Goal: Task Accomplishment & Management: Manage account settings

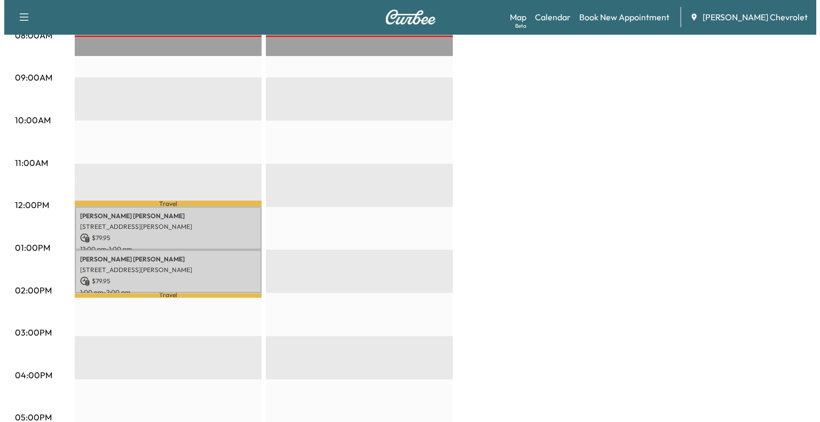
scroll to position [324, 0]
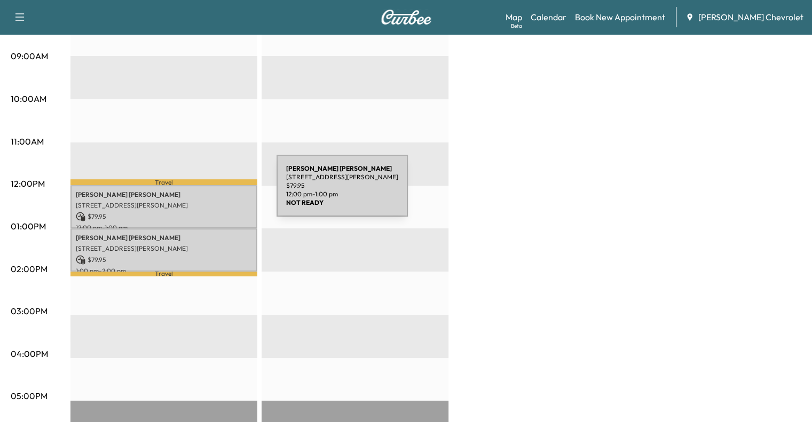
click at [197, 192] on p "[PERSON_NAME]" at bounding box center [164, 195] width 176 height 9
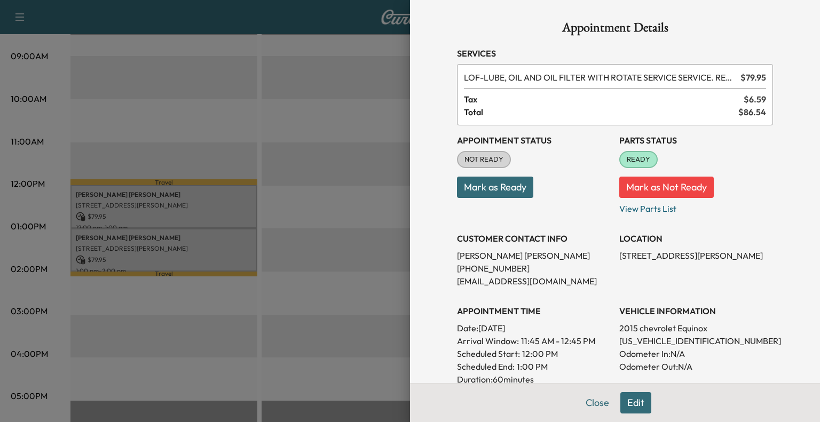
click at [483, 183] on button "Mark as Ready" at bounding box center [495, 187] width 76 height 21
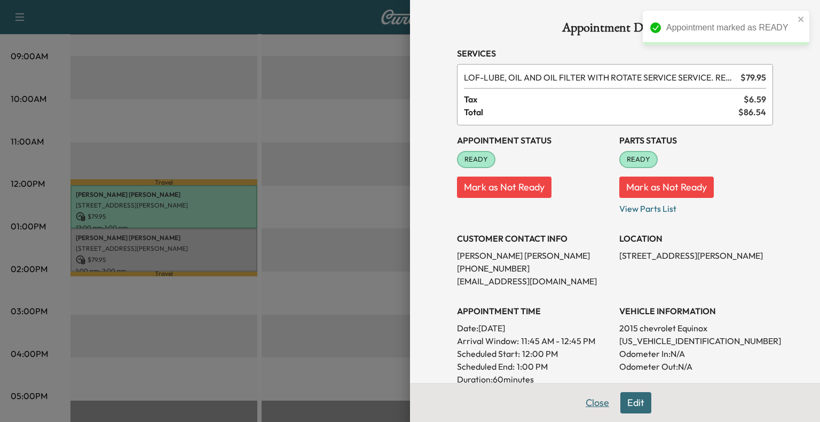
click at [595, 405] on button "Close" at bounding box center [597, 403] width 37 height 21
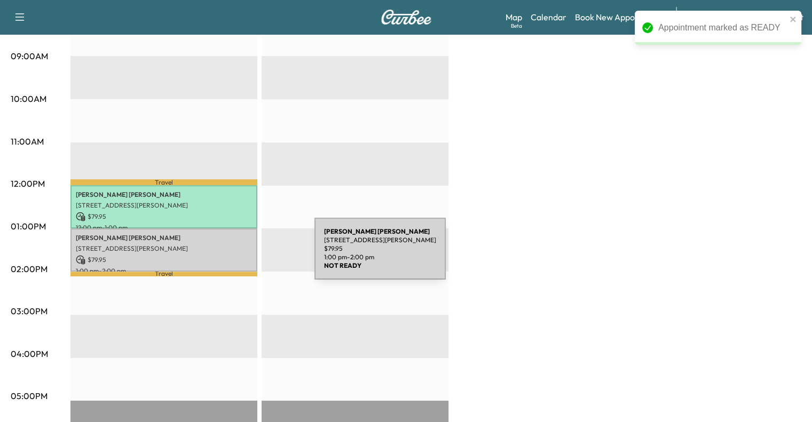
click at [230, 255] on p "$ 79.95" at bounding box center [164, 260] width 176 height 10
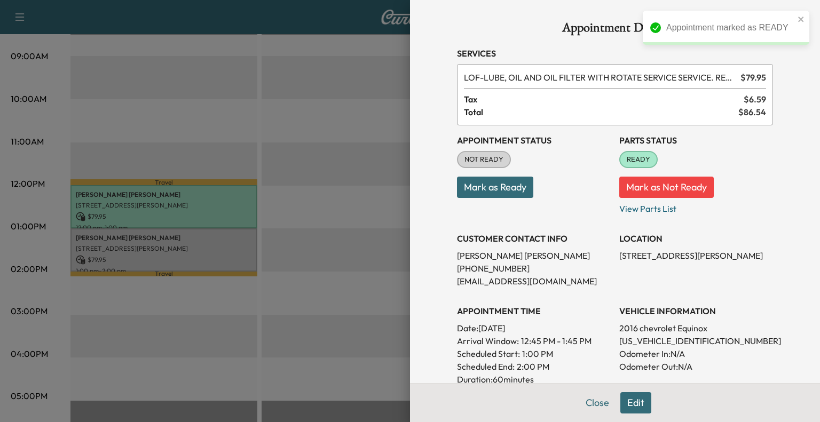
click at [514, 187] on button "Mark as Ready" at bounding box center [495, 187] width 76 height 21
click at [592, 410] on button "Close" at bounding box center [601, 403] width 37 height 21
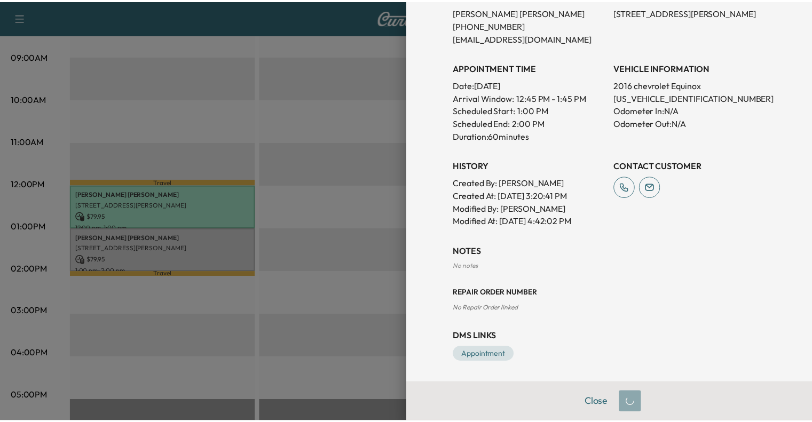
scroll to position [0, 0]
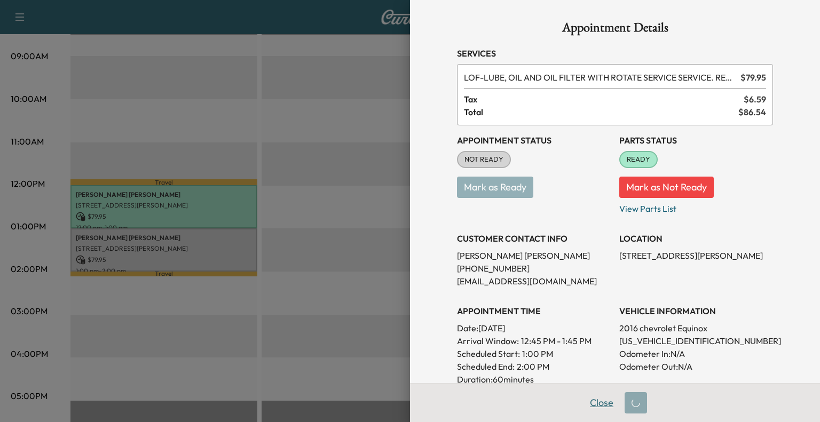
click at [598, 405] on button "Close" at bounding box center [601, 403] width 37 height 21
click at [359, 126] on div at bounding box center [410, 211] width 820 height 422
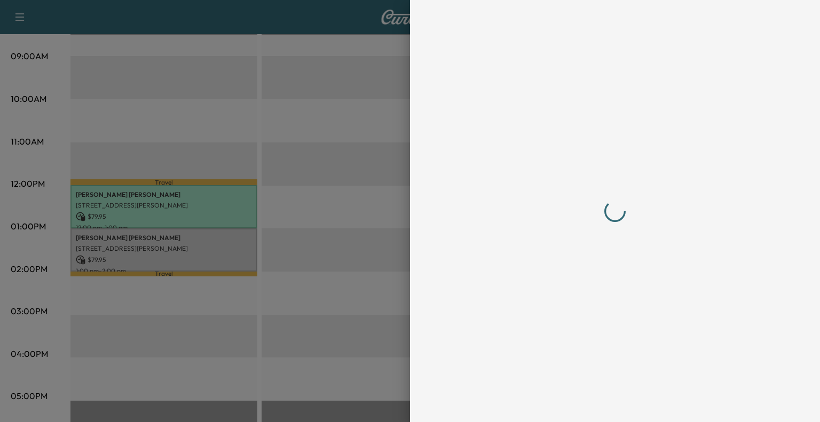
click at [344, 176] on div at bounding box center [410, 211] width 820 height 422
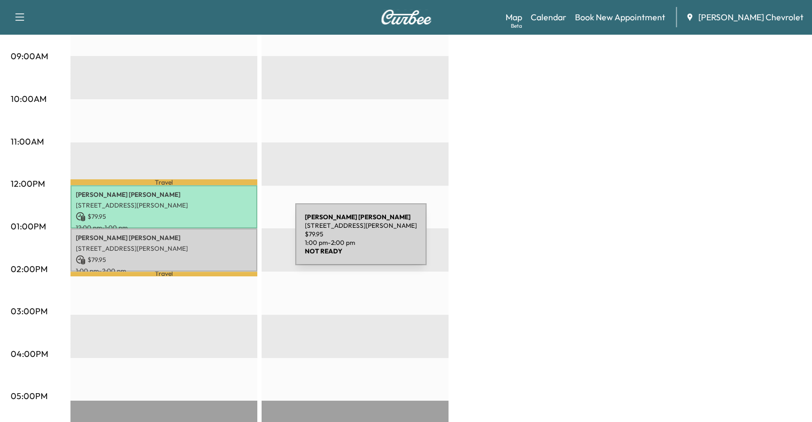
click at [215, 245] on p "[STREET_ADDRESS][PERSON_NAME]" at bounding box center [164, 249] width 176 height 9
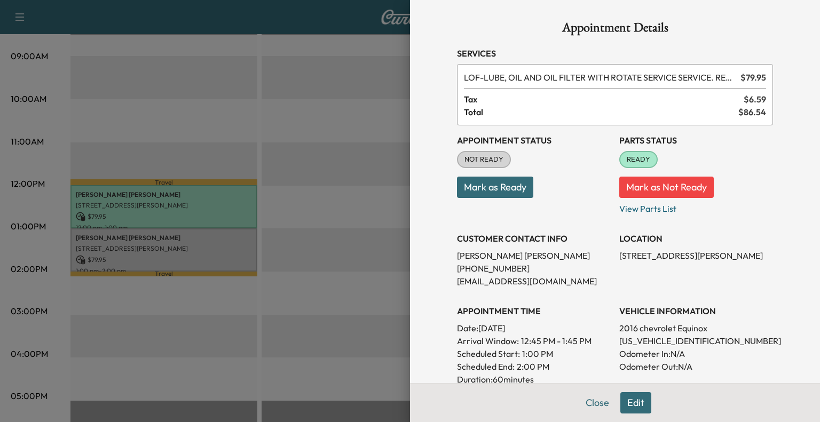
click at [500, 190] on button "Mark as Ready" at bounding box center [495, 187] width 76 height 21
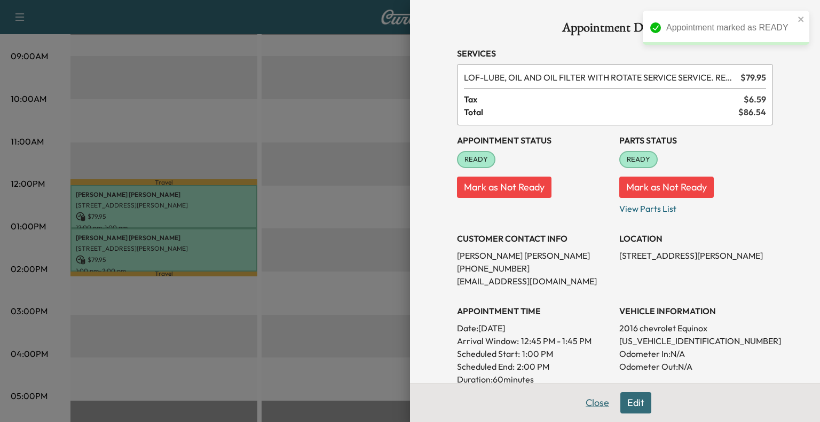
click at [590, 401] on button "Close" at bounding box center [597, 403] width 37 height 21
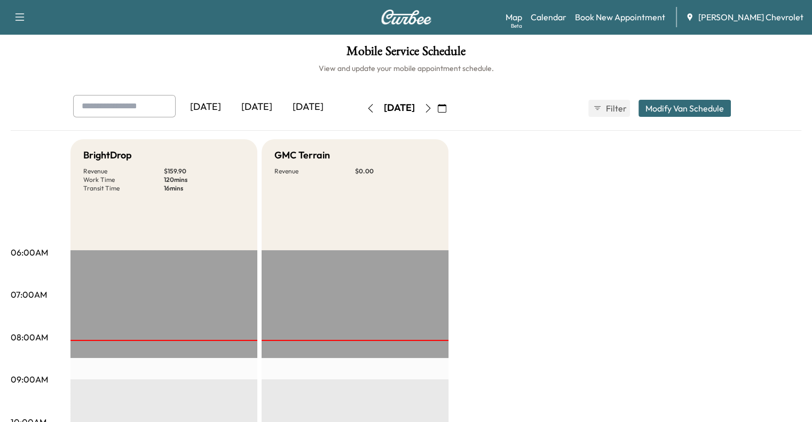
click at [283, 112] on div "[DATE]" at bounding box center [308, 107] width 51 height 25
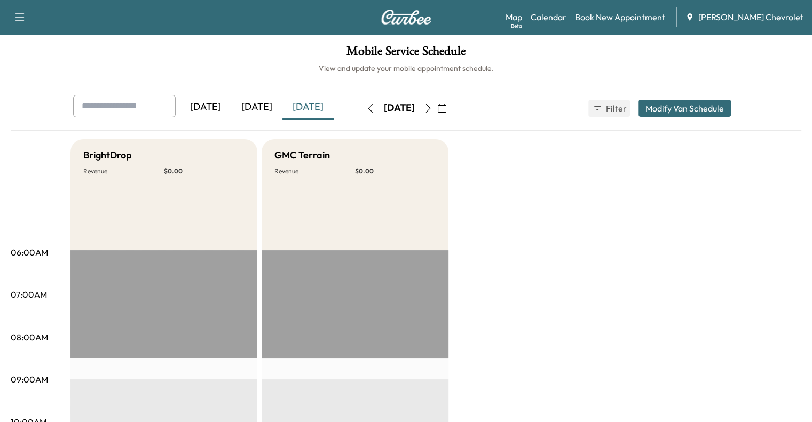
click at [437, 103] on button "button" at bounding box center [428, 108] width 18 height 17
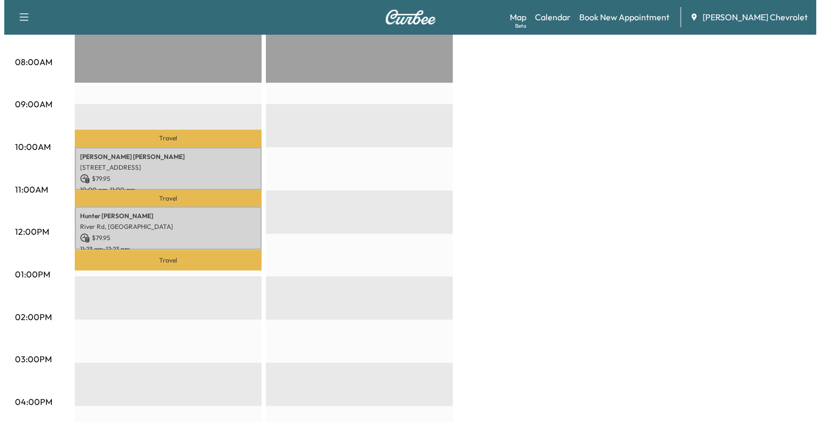
scroll to position [277, 0]
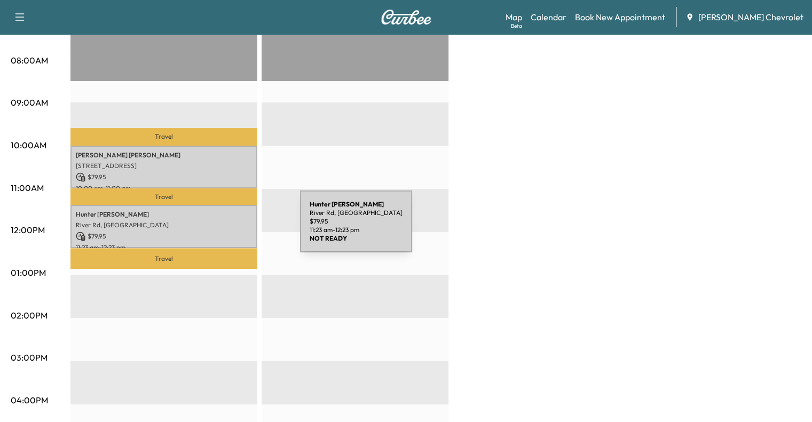
click at [220, 228] on div "[PERSON_NAME] River Rd, [GEOGRAPHIC_DATA] $ 79.95 11:23 am - 12:23 pm" at bounding box center [163, 226] width 187 height 43
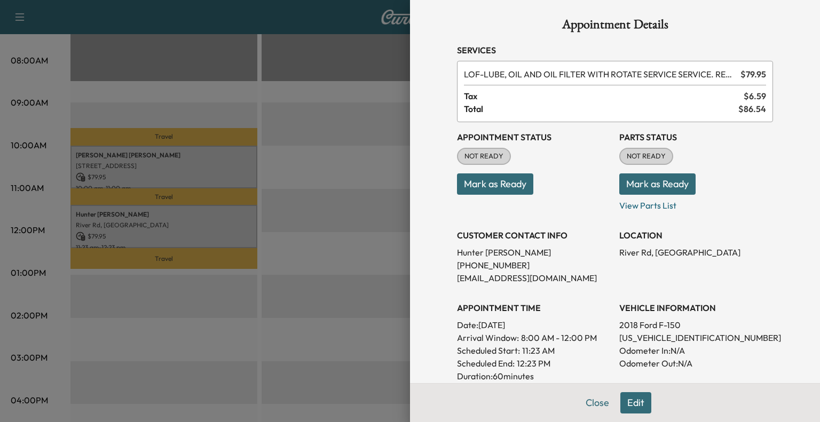
scroll to position [5, 0]
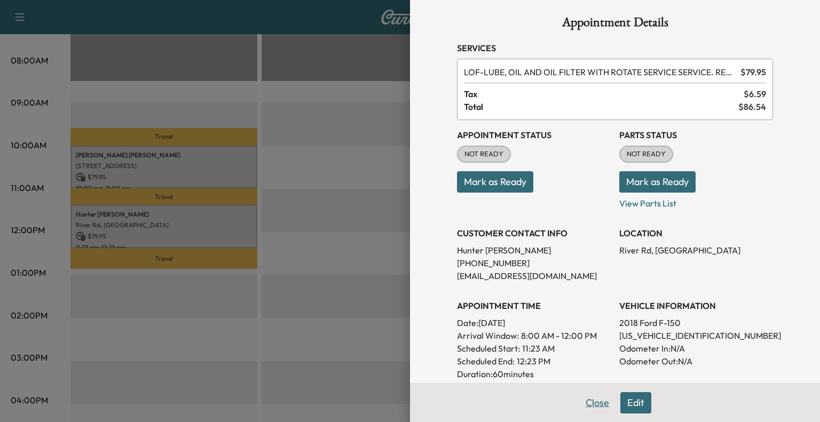
click at [585, 412] on button "Close" at bounding box center [597, 403] width 37 height 21
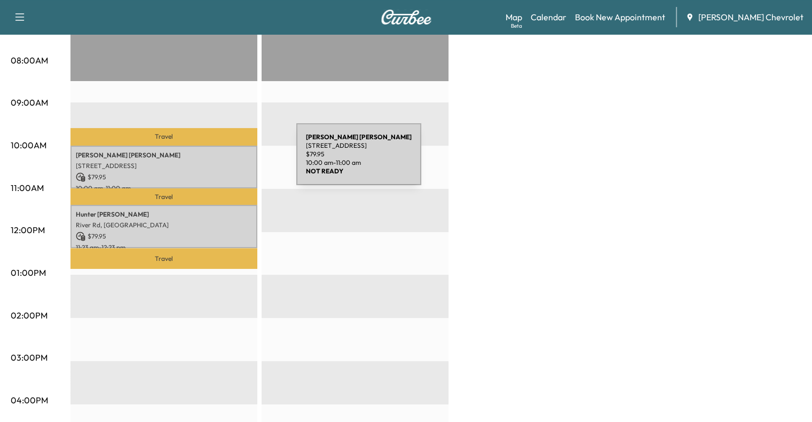
click at [216, 162] on p "[STREET_ADDRESS]" at bounding box center [164, 166] width 176 height 9
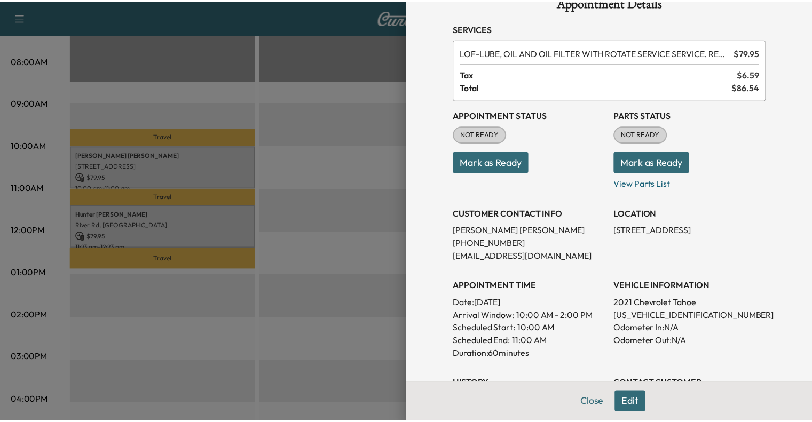
scroll to position [23, 0]
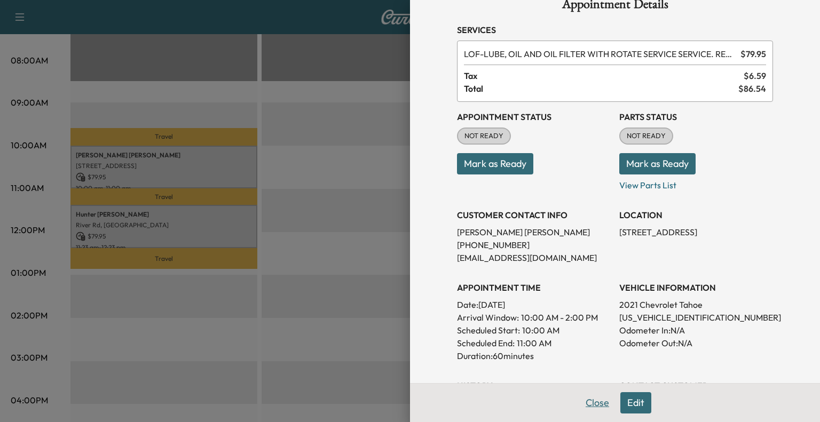
click at [587, 402] on button "Close" at bounding box center [597, 403] width 37 height 21
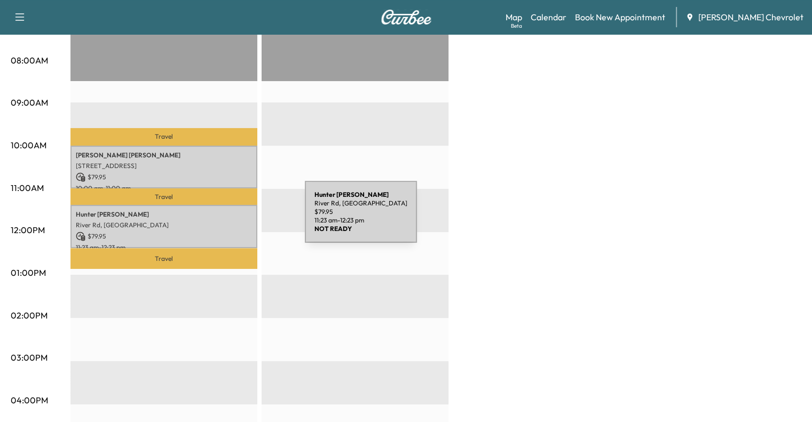
click at [223, 221] on p "River Rd, [GEOGRAPHIC_DATA]" at bounding box center [164, 225] width 176 height 9
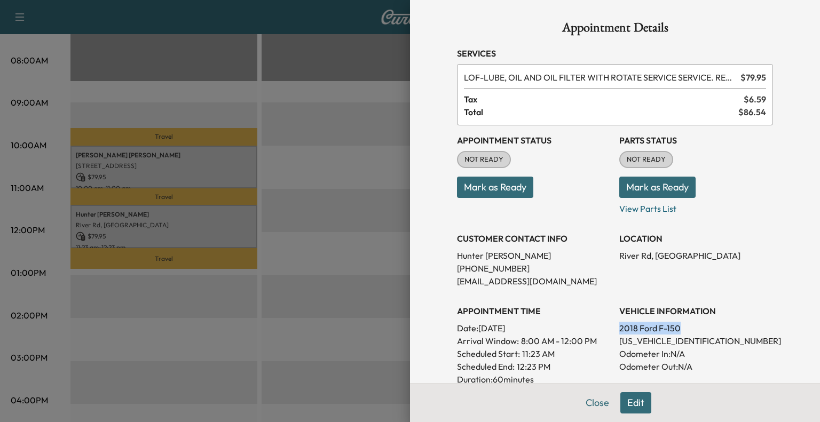
drag, startPoint x: 607, startPoint y: 326, endPoint x: 707, endPoint y: 324, distance: 99.4
click at [707, 324] on div "Appointment Status NOT READY Mark as Ready Parts Status NOT READY Mark as Ready…" at bounding box center [615, 299] width 316 height 346
click at [755, 344] on p "[US_VEHICLE_IDENTIFICATION_NUMBER]" at bounding box center [696, 341] width 154 height 13
click at [591, 406] on button "Close" at bounding box center [597, 403] width 37 height 21
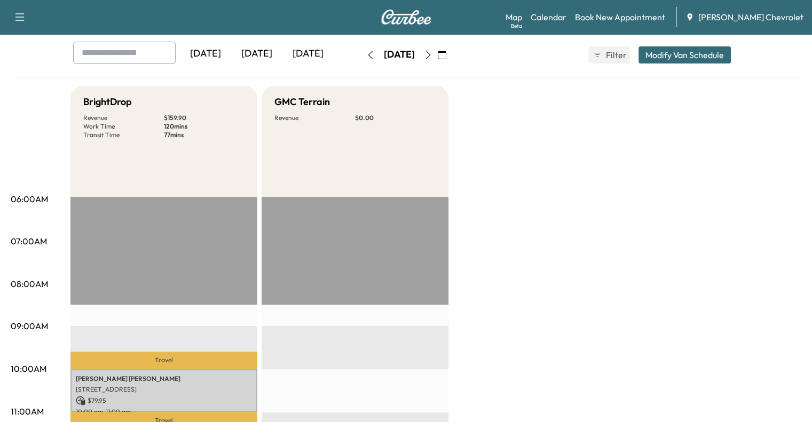
scroll to position [52, 0]
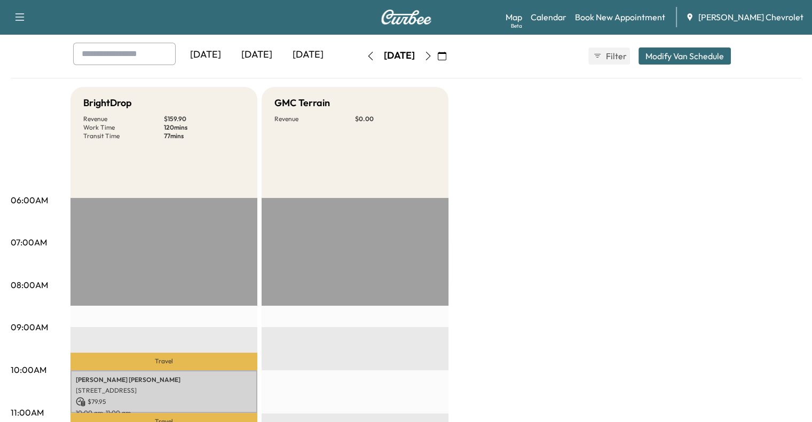
click at [366, 53] on icon "button" at bounding box center [370, 56] width 9 height 9
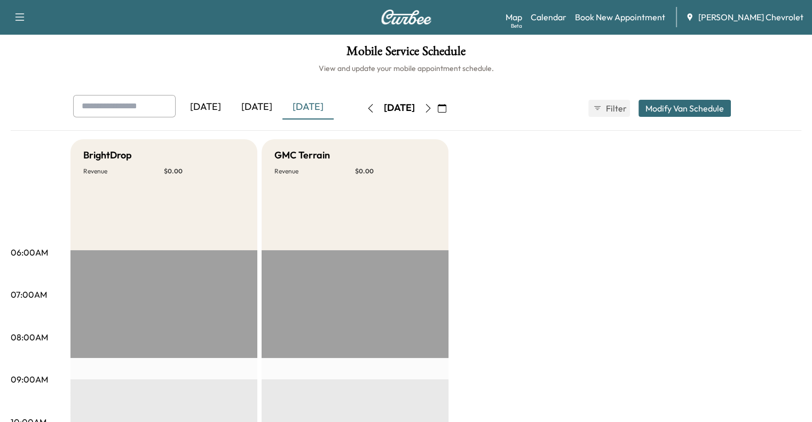
click at [362, 120] on div "[DATE] September 2025 S M T W T F S 31 1 2 3 4 5 6 7 8 9 10 11 12 13 14 15 16 1…" at bounding box center [407, 108] width 90 height 34
click at [366, 106] on icon "button" at bounding box center [370, 108] width 9 height 9
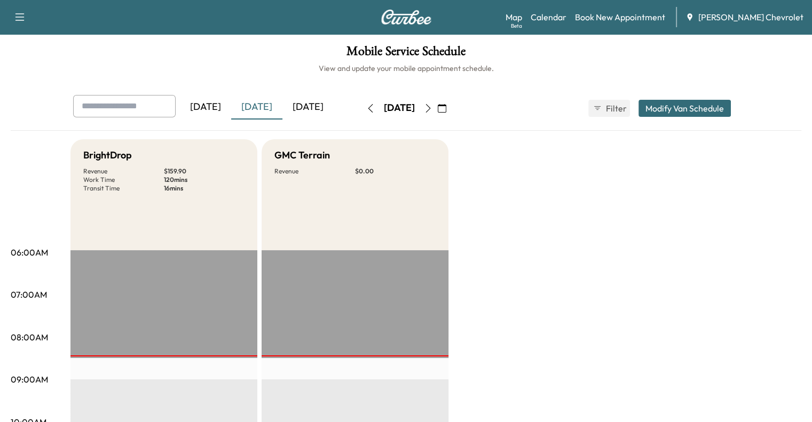
click at [654, 25] on div "Map Beta Calendar Book New Appointment [PERSON_NAME] Chevrolet" at bounding box center [655, 17] width 298 height 20
click at [649, 15] on link "Book New Appointment" at bounding box center [620, 17] width 90 height 13
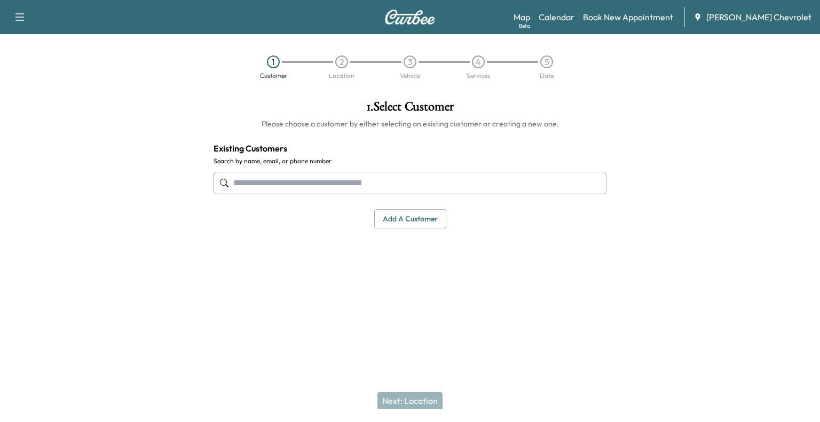
click at [414, 183] on input "text" at bounding box center [410, 183] width 393 height 22
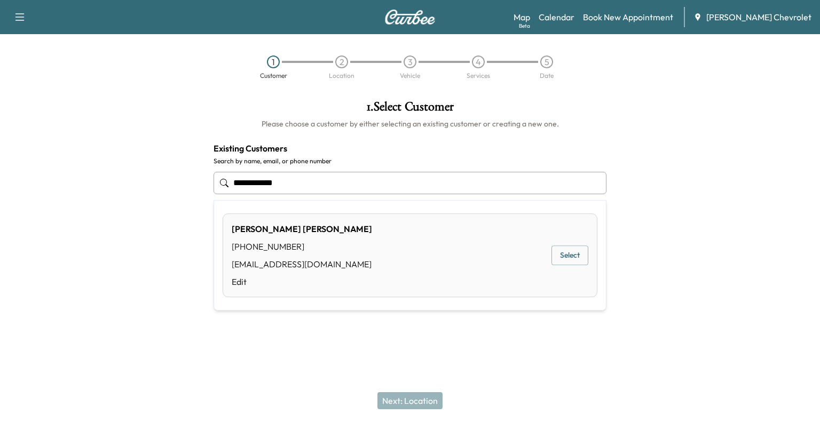
click at [578, 264] on button "Select" at bounding box center [570, 256] width 37 height 20
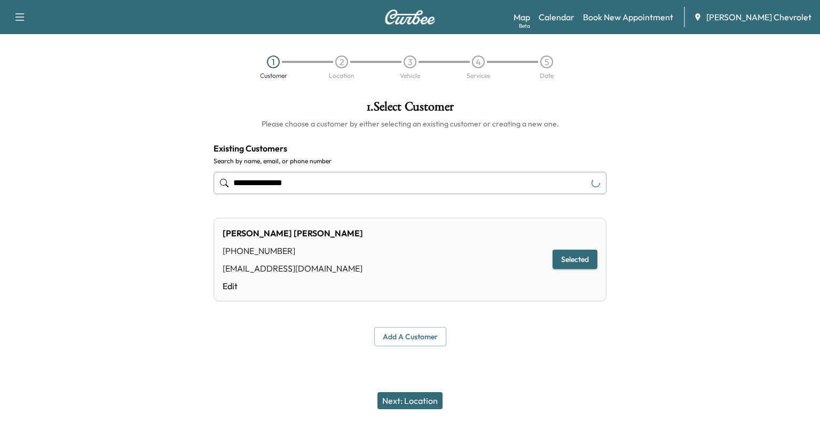
type input "**********"
click at [403, 397] on button "Next: Location" at bounding box center [410, 401] width 65 height 17
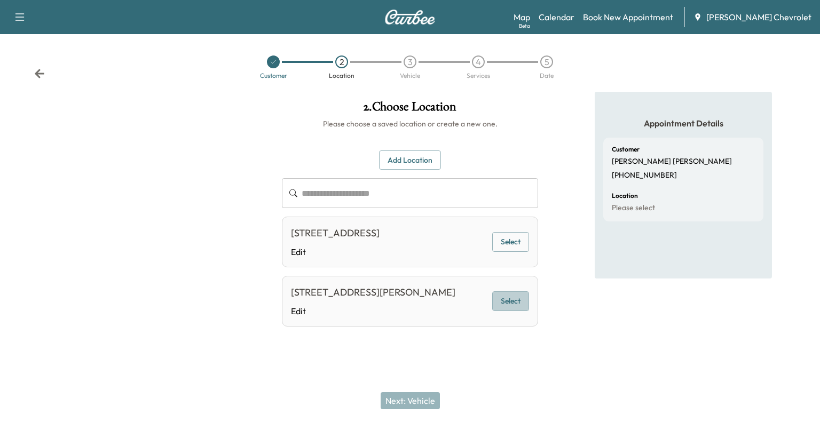
click at [509, 306] on button "Select" at bounding box center [510, 302] width 37 height 20
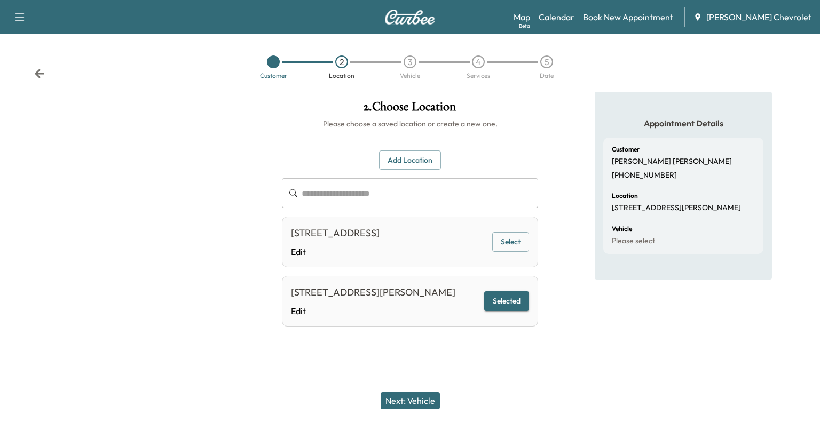
click at [412, 400] on button "Next: Vehicle" at bounding box center [410, 401] width 59 height 17
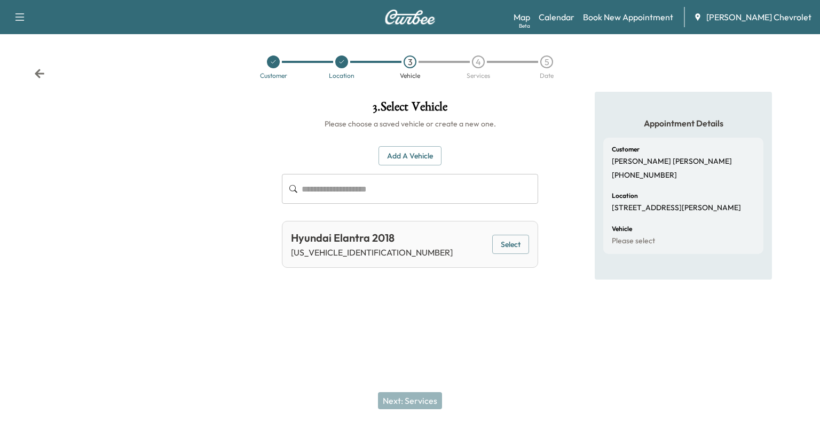
click at [516, 250] on button "Select" at bounding box center [510, 245] width 37 height 20
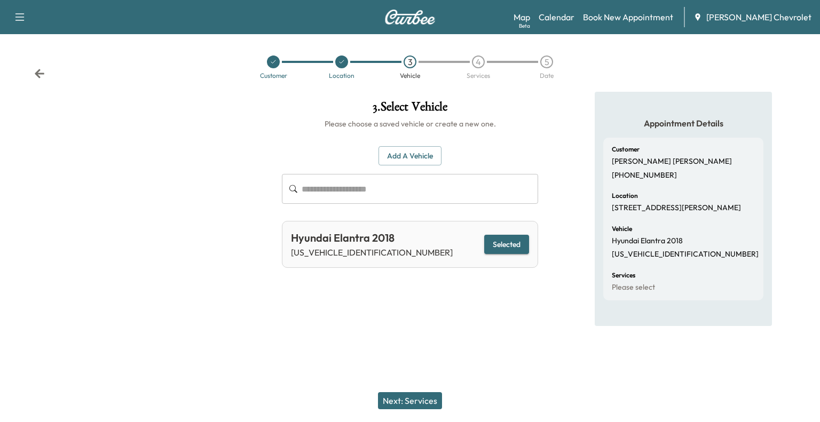
click at [417, 407] on button "Next: Services" at bounding box center [410, 401] width 64 height 17
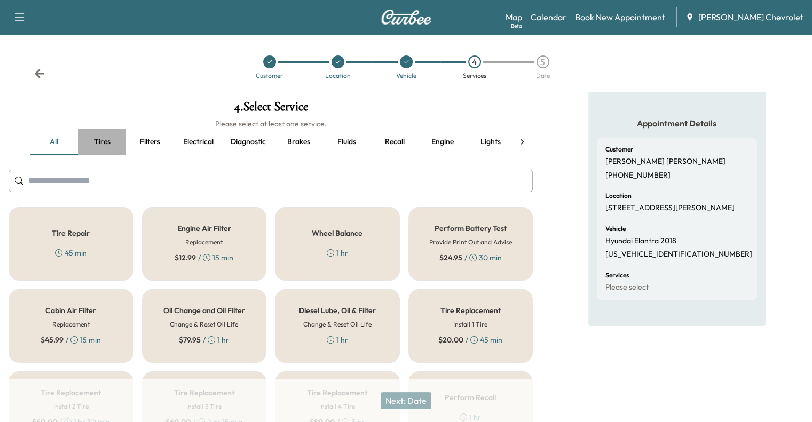
click at [95, 147] on button "Tires" at bounding box center [102, 142] width 48 height 26
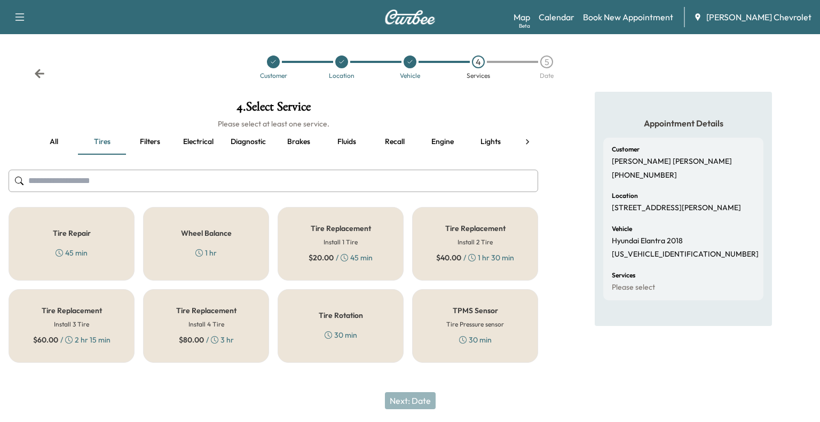
click at [305, 293] on div "Tire Rotation 30 min" at bounding box center [341, 326] width 126 height 74
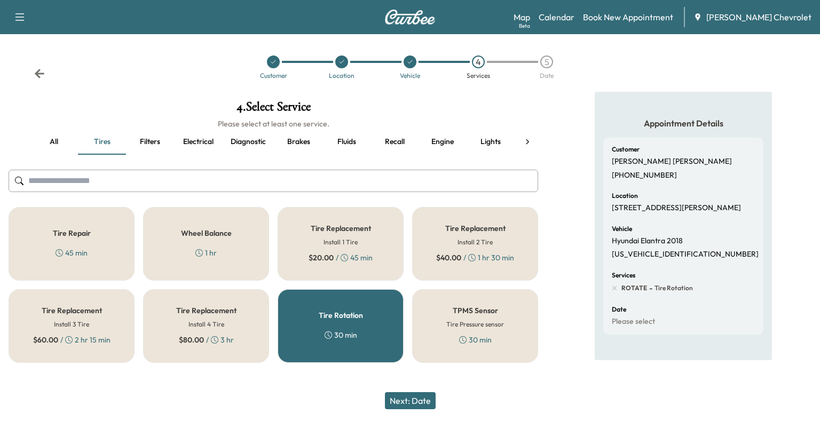
click at [327, 332] on icon at bounding box center [328, 335] width 7 height 7
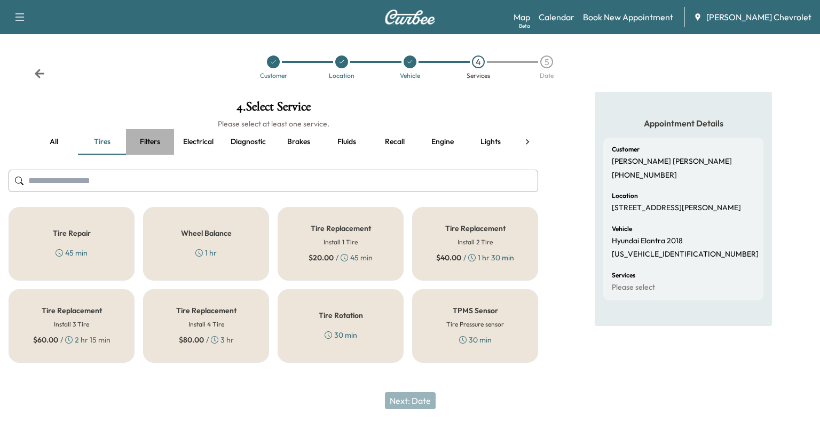
click at [147, 146] on button "Filters" at bounding box center [150, 142] width 48 height 26
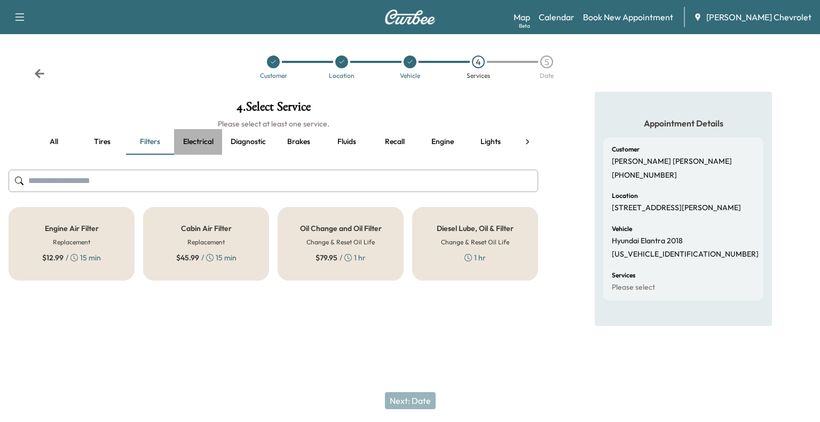
click at [207, 145] on button "Electrical" at bounding box center [198, 142] width 48 height 26
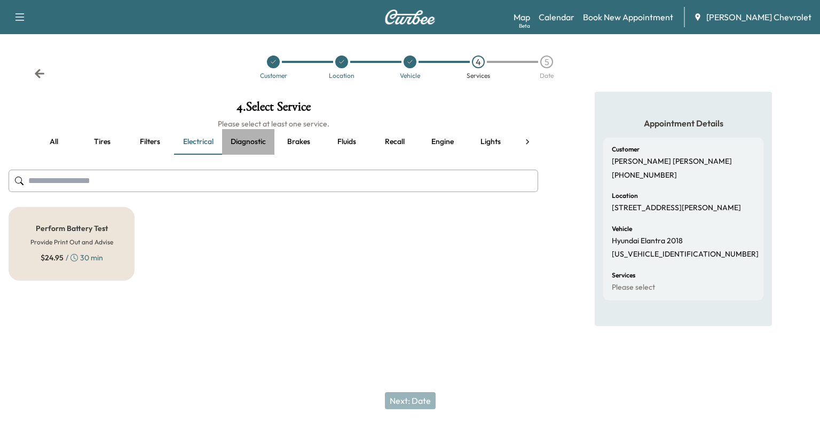
click at [260, 145] on button "Diagnostic" at bounding box center [248, 142] width 52 height 26
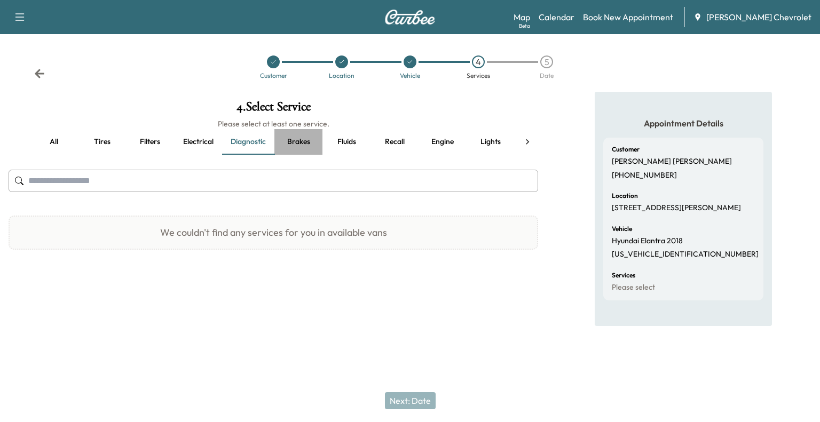
click at [296, 140] on button "Brakes" at bounding box center [299, 142] width 48 height 26
click at [345, 138] on button "Fluids" at bounding box center [347, 142] width 48 height 26
click at [397, 136] on button "Recall" at bounding box center [395, 142] width 48 height 26
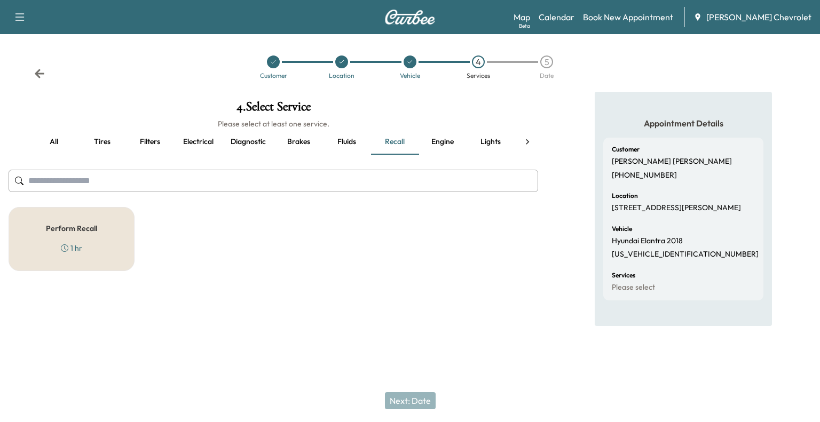
click at [444, 139] on button "Engine" at bounding box center [443, 142] width 48 height 26
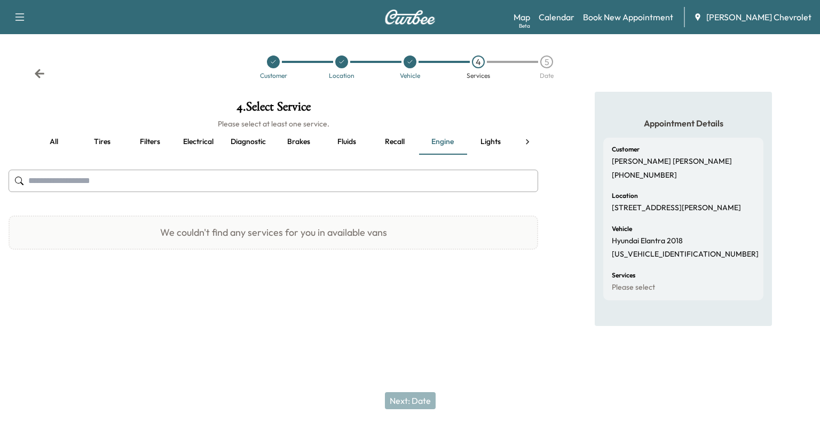
click at [488, 145] on button "Lights" at bounding box center [491, 142] width 48 height 26
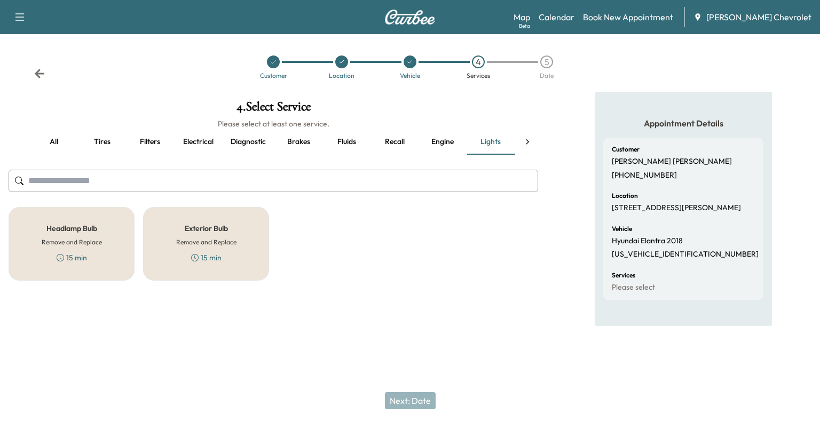
click at [530, 140] on icon at bounding box center [527, 142] width 11 height 11
click at [500, 143] on button "Wipers" at bounding box center [493, 142] width 48 height 26
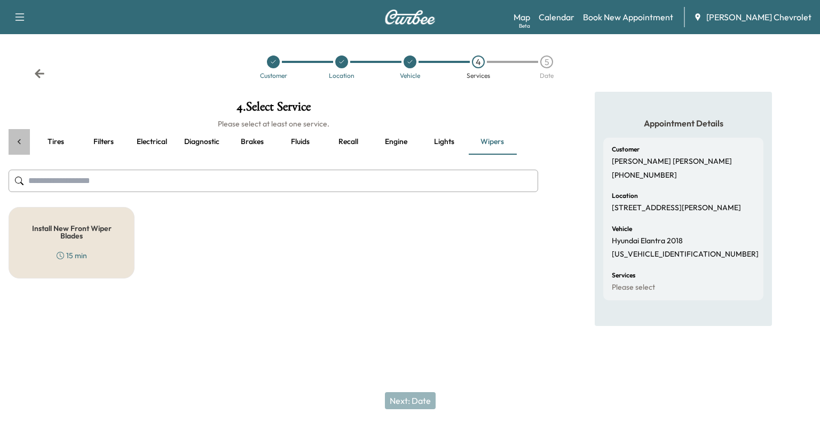
click at [23, 146] on icon at bounding box center [19, 142] width 11 height 11
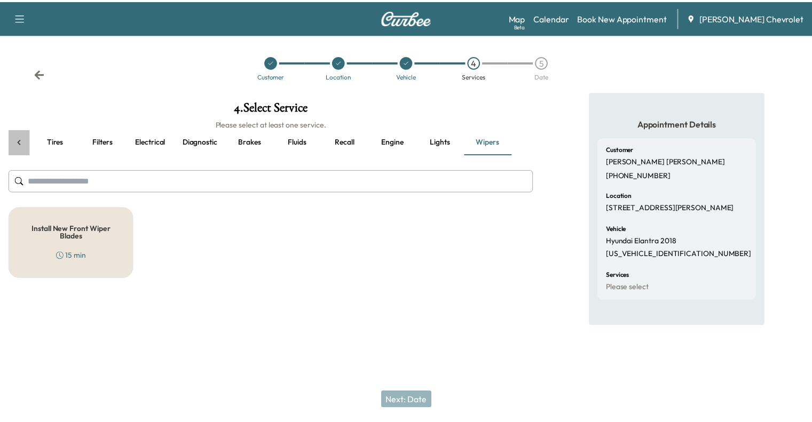
scroll to position [0, 0]
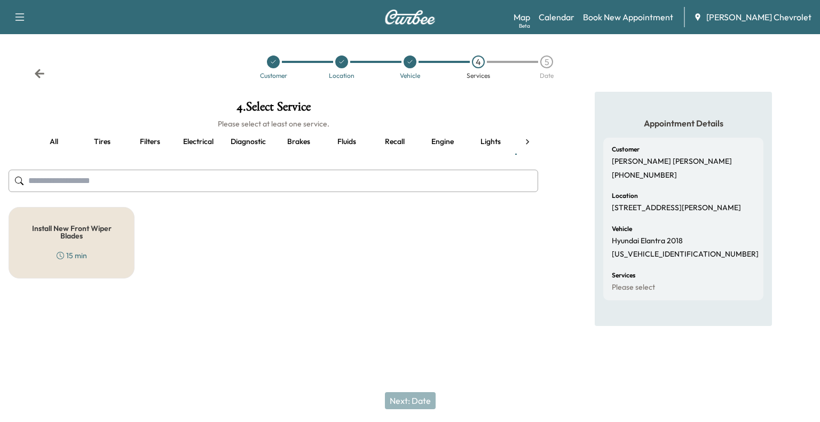
click at [23, 146] on div "all Tires Filters Electrical Diagnostic Brakes Fluids Recall Engine Lights Wipe…" at bounding box center [274, 142] width 530 height 26
click at [43, 146] on button "all" at bounding box center [54, 142] width 48 height 26
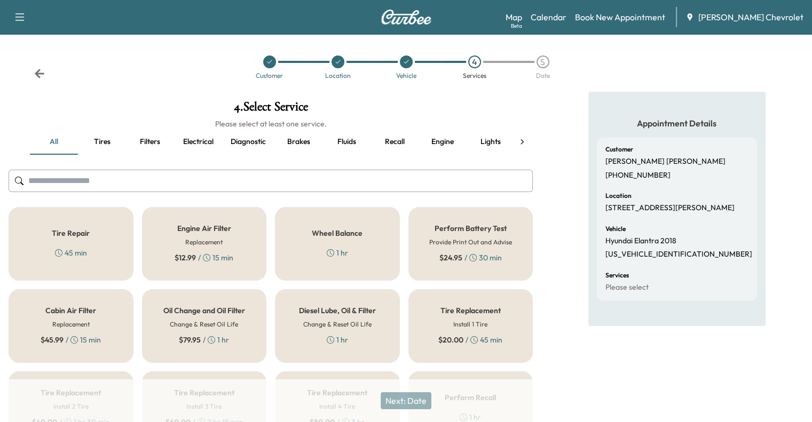
click at [17, 20] on icon "button" at bounding box center [19, 16] width 9 height 7
click at [116, 33] on div "Support Log Out Map Beta Calendar Book New Appointment [PERSON_NAME] Chevrolet" at bounding box center [406, 17] width 812 height 34
click at [39, 76] on icon at bounding box center [40, 73] width 10 height 9
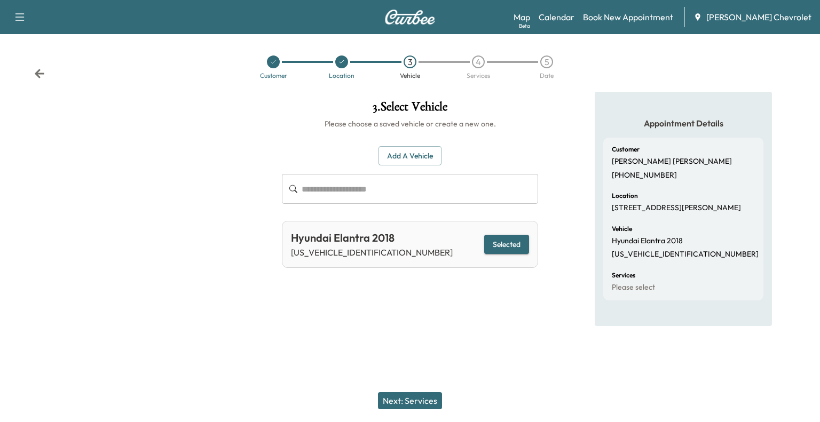
click at [41, 74] on icon at bounding box center [40, 73] width 10 height 9
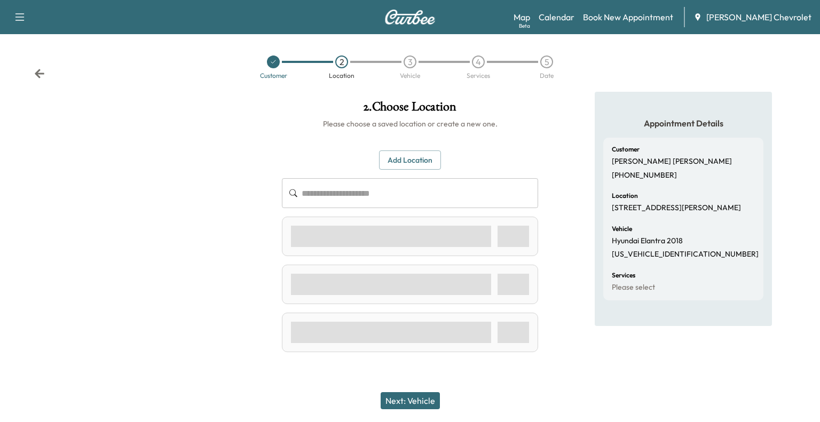
click at [41, 74] on icon at bounding box center [40, 73] width 10 height 9
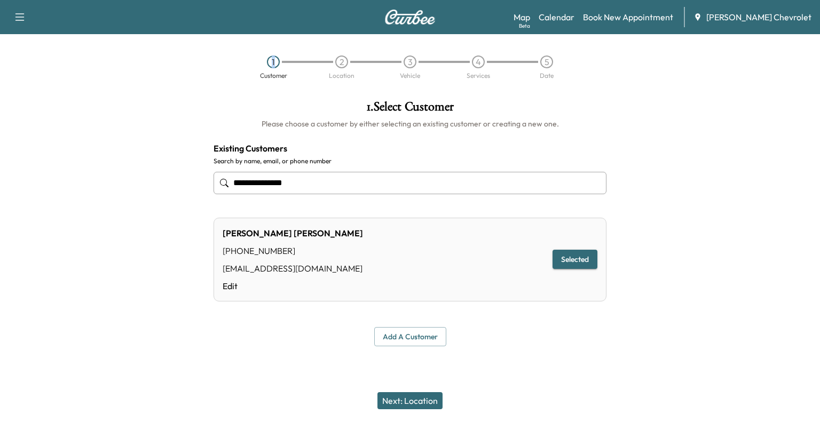
click at [41, 74] on div "1 Customer 2 Location 3 Vehicle 4 Services 5 Date" at bounding box center [410, 67] width 820 height 49
click at [530, 18] on link "Map Beta" at bounding box center [522, 17] width 17 height 13
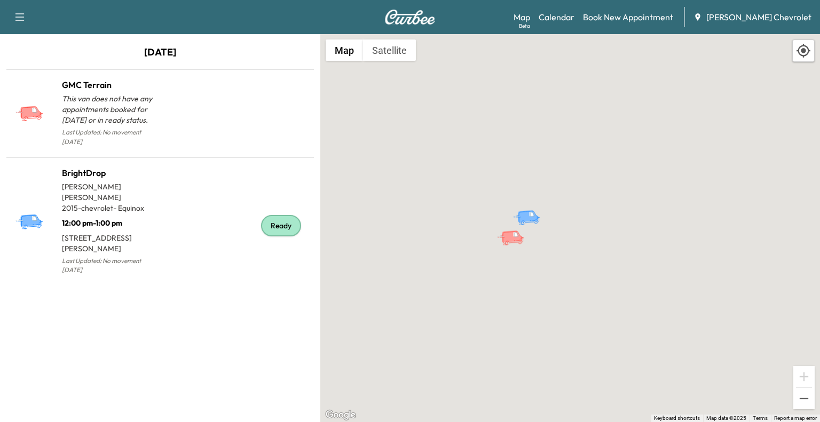
drag, startPoint x: 482, startPoint y: 221, endPoint x: 415, endPoint y: 211, distance: 67.5
click at [415, 211] on div "To activate drag with keyboard, press Alt + Enter. Once in keyboard drag state,…" at bounding box center [570, 228] width 500 height 388
drag, startPoint x: 401, startPoint y: 197, endPoint x: 521, endPoint y: 218, distance: 122.0
click at [521, 218] on div "To activate drag with keyboard, press Alt + Enter. Once in keyboard drag state,…" at bounding box center [570, 228] width 500 height 388
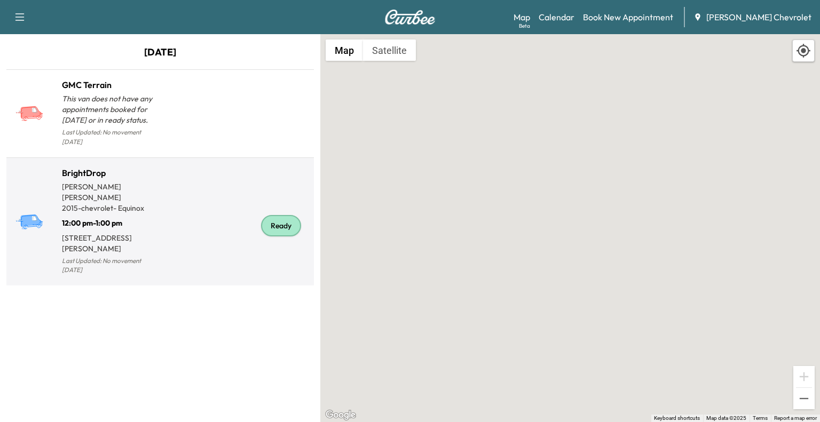
click at [230, 207] on div "Ready" at bounding box center [235, 226] width 150 height 103
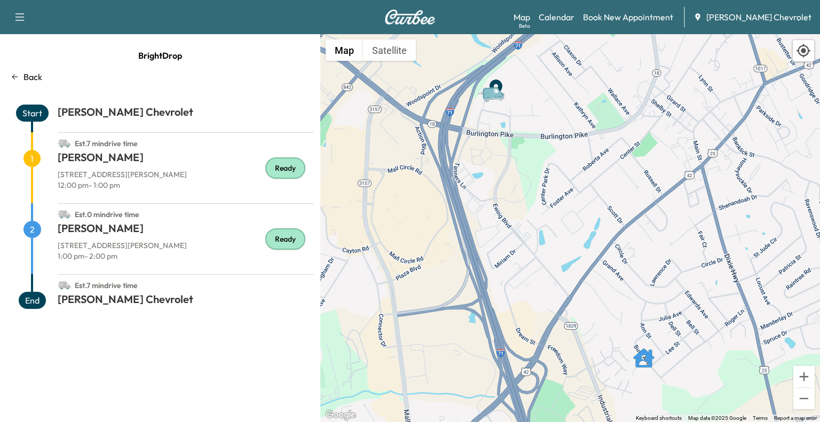
click at [11, 79] on icon at bounding box center [15, 77] width 9 height 9
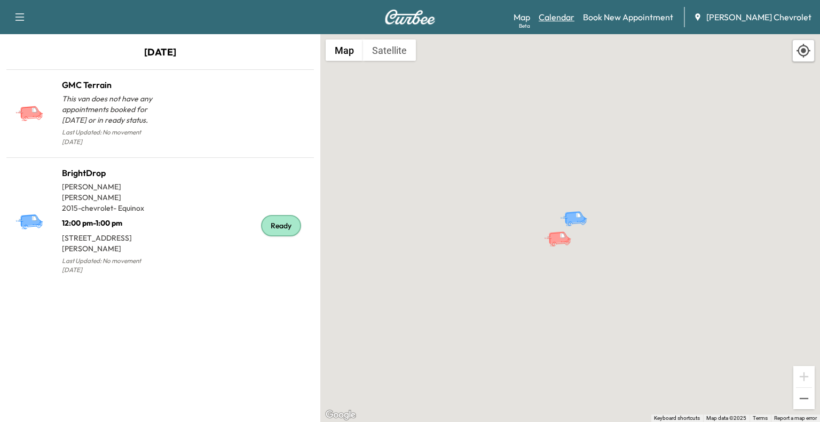
click at [575, 22] on link "Calendar" at bounding box center [557, 17] width 36 height 13
